Goal: Task Accomplishment & Management: Use online tool/utility

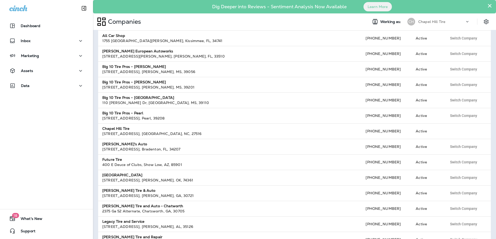
scroll to position [52, 0]
click at [32, 73] on p "Assets" at bounding box center [27, 71] width 12 height 4
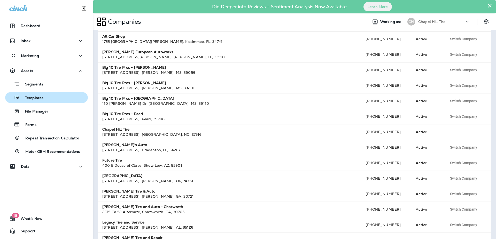
click at [36, 97] on p "Templates" at bounding box center [31, 98] width 23 height 5
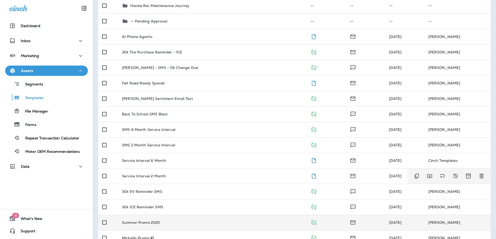
scroll to position [81, 0]
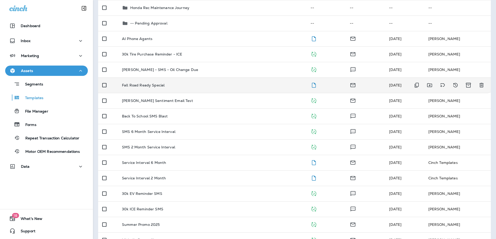
click at [152, 86] on p "Fall Road Ready Special" at bounding box center [143, 85] width 43 height 4
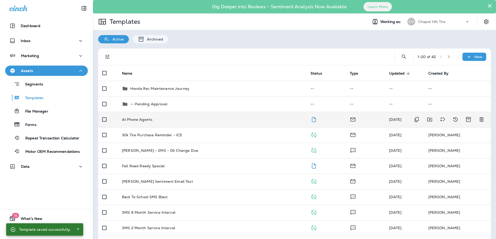
click at [139, 118] on p "AI Phone Agents" at bounding box center [137, 119] width 30 height 4
